Goal: Information Seeking & Learning: Learn about a topic

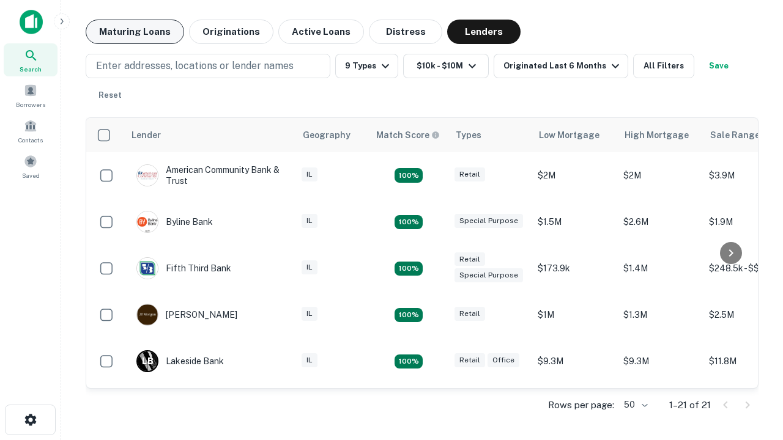
click at [134, 32] on button "Maturing Loans" at bounding box center [135, 32] width 98 height 24
